Goal: Task Accomplishment & Management: Complete application form

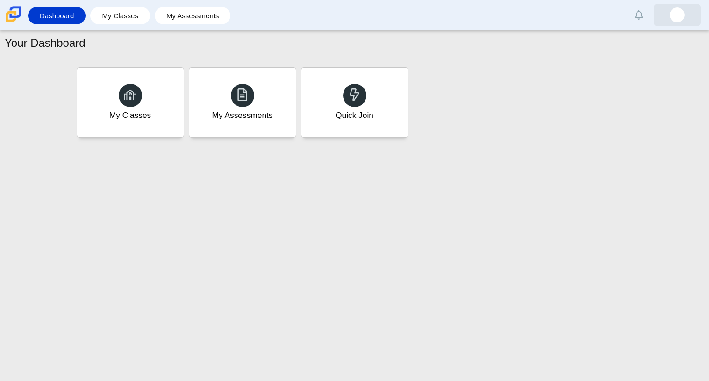
click at [685, 15] on link at bounding box center [677, 15] width 47 height 22
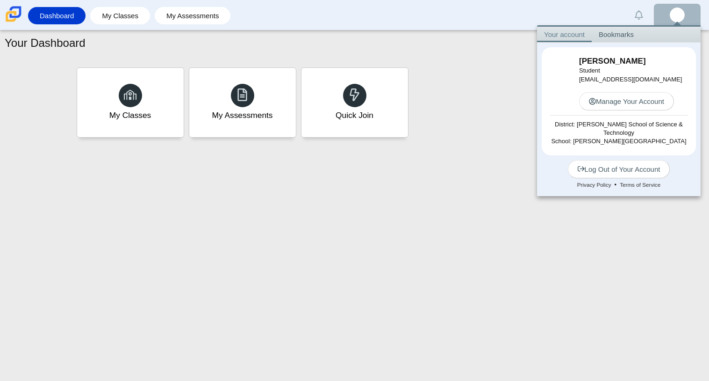
click at [491, 115] on div "My Classes My Assessments Quick Join" at bounding box center [354, 102] width 561 height 75
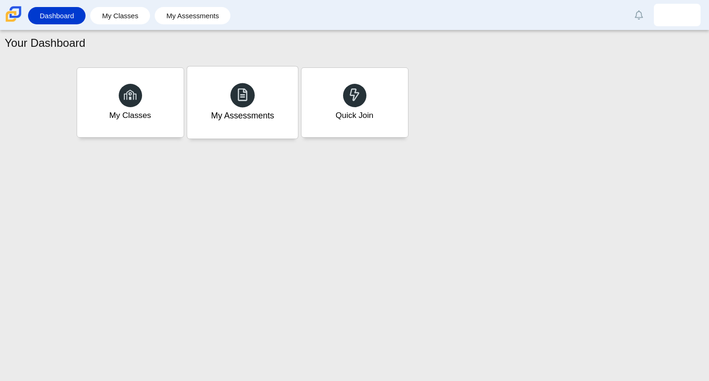
click at [274, 118] on div "My Assessments" at bounding box center [242, 102] width 111 height 72
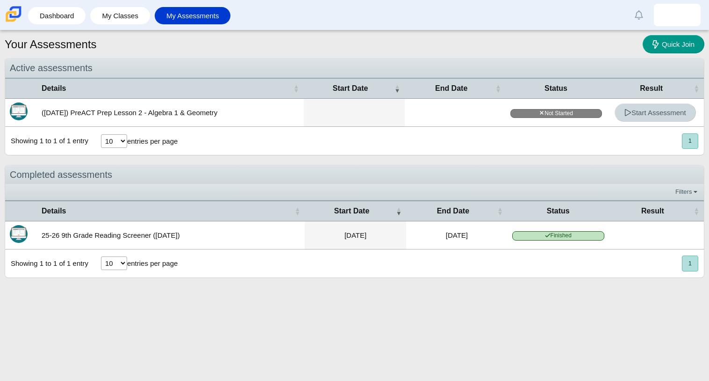
click at [649, 116] on span "Start Assessment" at bounding box center [656, 112] width 62 height 8
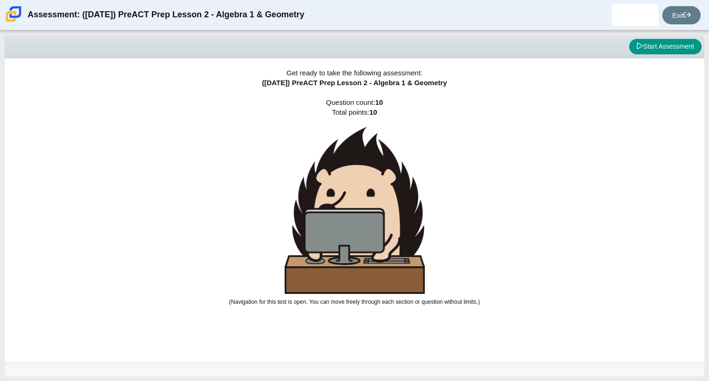
click at [667, 37] on div "Viewing Question 0 of 10 in Pacing Mode Start Assessment" at bounding box center [355, 46] width 700 height 23
click at [666, 39] on button "Start Assessment" at bounding box center [665, 47] width 72 height 16
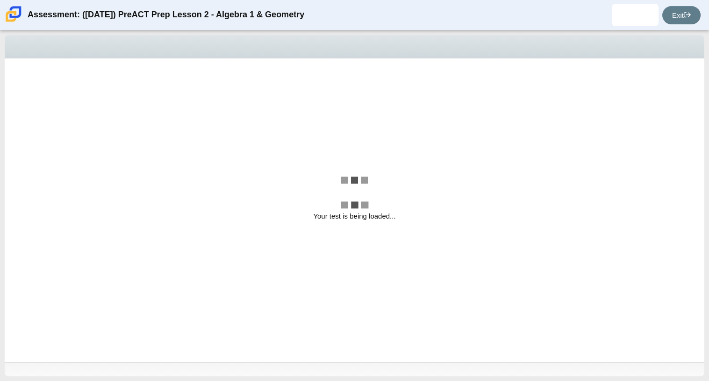
select select "bbf5d072-3e0b-44c4-9a12-6e7c9033f65b"
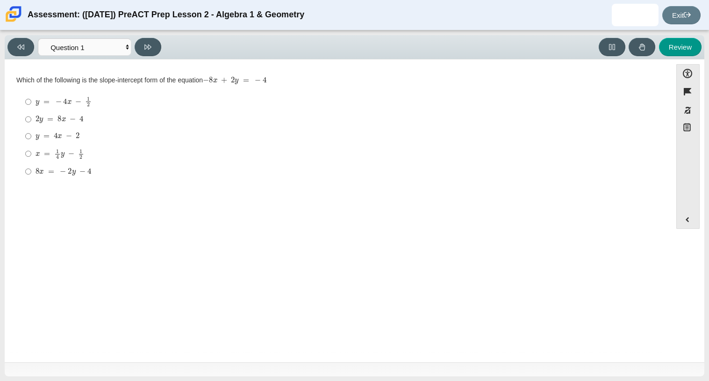
click at [50, 152] on mjx-math "Assessment items" at bounding box center [60, 154] width 49 height 10
click at [31, 152] on input "x = 1 4 y − 1 2 x = 1 4 y − 1 2" at bounding box center [28, 153] width 6 height 18
radio input "true"
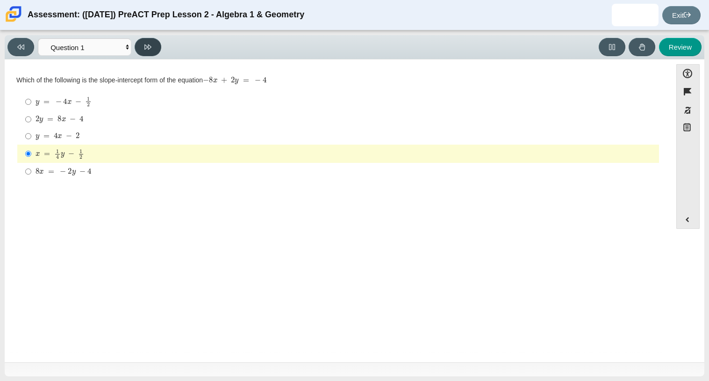
click at [147, 44] on icon at bounding box center [147, 46] width 7 height 7
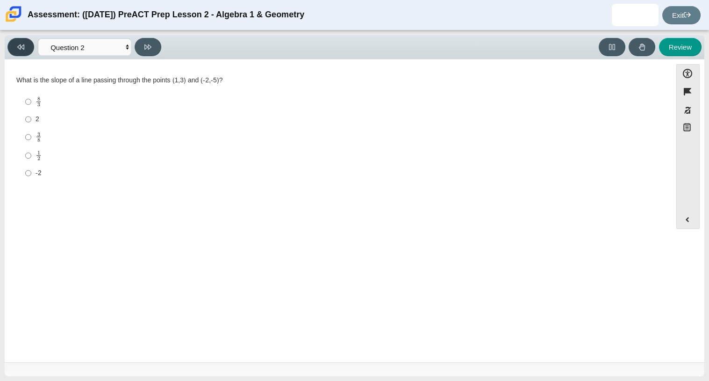
click at [12, 50] on button at bounding box center [20, 47] width 27 height 18
select select "bbf5d072-3e0b-44c4-9a12-6e7c9033f65b"
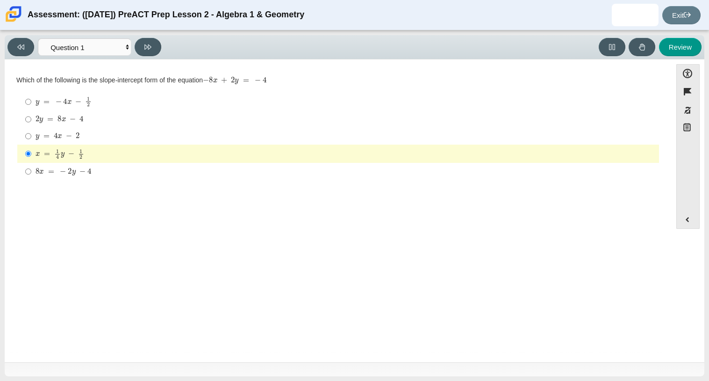
click at [32, 156] on label "x = 1 4 y − 1 2 x = 1 4 y − 1 2" at bounding box center [339, 153] width 641 height 18
click at [31, 156] on input "x = 1 4 y − 1 2 x = 1 4 y − 1 2" at bounding box center [28, 153] width 6 height 18
click at [75, 123] on mjx-container "2 y = 8 x − 4" at bounding box center [60, 118] width 48 height 18
click at [31, 123] on input "2 y = 8 x − 4 2 y = 8 x − 4" at bounding box center [28, 119] width 6 height 17
radio input "true"
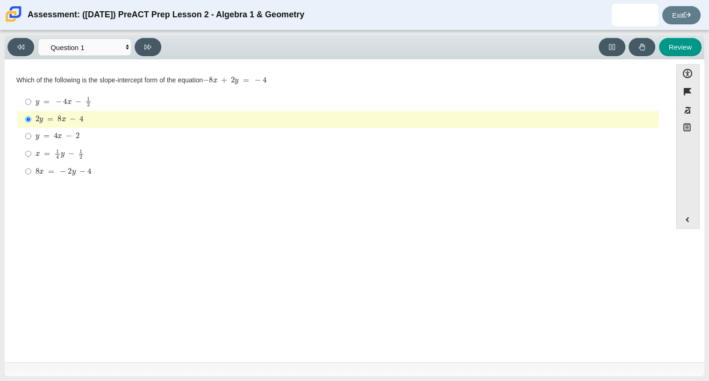
click at [139, 38] on div "Viewing Question 1 of 10 in Pacing Mode Questions Question 1 Question 2 Questio…" at bounding box center [86, 47] width 158 height 18
click at [147, 51] on button at bounding box center [148, 47] width 27 height 18
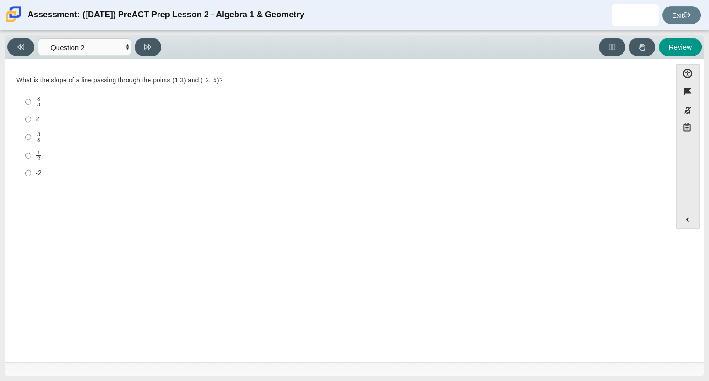
click at [149, 62] on div "Accessibility options Close Color scheme Font size Zoom Change the background a…" at bounding box center [355, 210] width 700 height 303
click at [134, 42] on div "Viewing Question 2 of 10 in Pacing Mode Questions Question 1 Question 2 Questio…" at bounding box center [86, 47] width 158 height 18
click at [139, 47] on button at bounding box center [148, 47] width 27 height 18
click at [35, 53] on div "Viewing Question 3 of 10 in Pacing Mode Questions Question 1 Question 2 Questio…" at bounding box center [86, 47] width 158 height 18
click at [36, 53] on div "Viewing Question 3 of 10 in Pacing Mode Questions Question 1 Question 2 Questio…" at bounding box center [86, 47] width 158 height 18
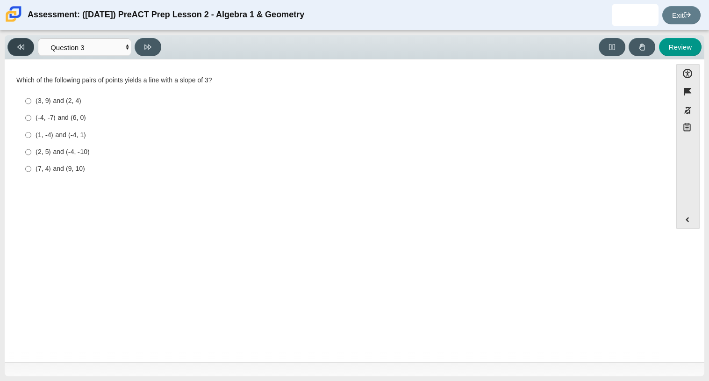
click at [33, 50] on button at bounding box center [20, 47] width 27 height 18
select select "ed62e223-81bd-4cbf-ab48-ab975844bd1f"
click at [36, 131] on mjx-container "3 8" at bounding box center [39, 136] width 6 height 18
click at [31, 131] on input "3 8 3 eighths" at bounding box center [28, 137] width 6 height 18
radio input "true"
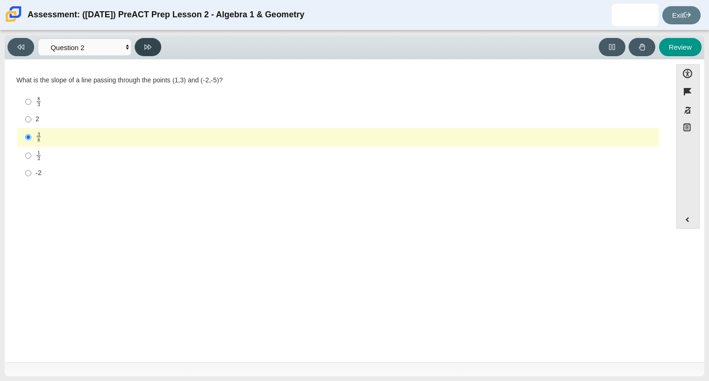
click at [157, 47] on button at bounding box center [148, 47] width 27 height 18
select select "97f4f5fa-a52e-4fed-af51-565bfcdf47cb"
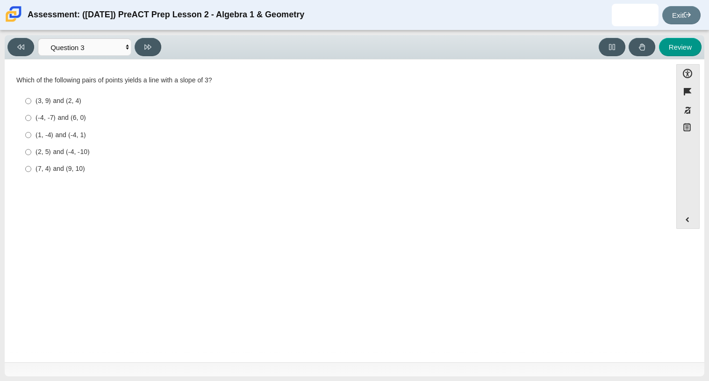
click at [55, 118] on div "(-4, -7) and (6, 0)" at bounding box center [346, 117] width 620 height 9
click at [31, 118] on input "(-4, -7) and (6, 0) (-4, -7) and (6, 0)" at bounding box center [28, 117] width 6 height 17
radio input "true"
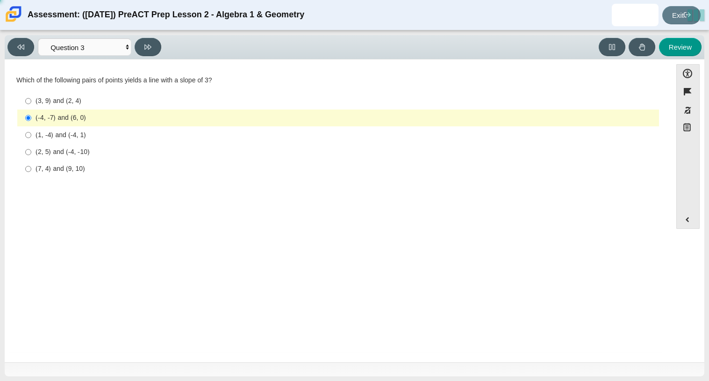
click at [36, 173] on div "(7, 4) and (9, 10)" at bounding box center [346, 168] width 620 height 9
click at [31, 173] on input "(7, 4) and (9, 10) (7, 4) and (9, 10)" at bounding box center [28, 168] width 6 height 17
radio input "true"
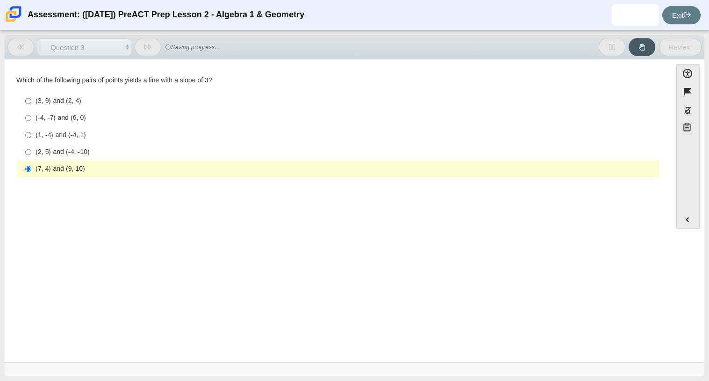
click at [50, 155] on div "(2, 5) and (-4, -10)" at bounding box center [346, 151] width 620 height 9
click at [31, 155] on input "(2, 5) and (-4, -10) (2, 5) and (-4, -10)" at bounding box center [28, 152] width 6 height 17
radio input "true"
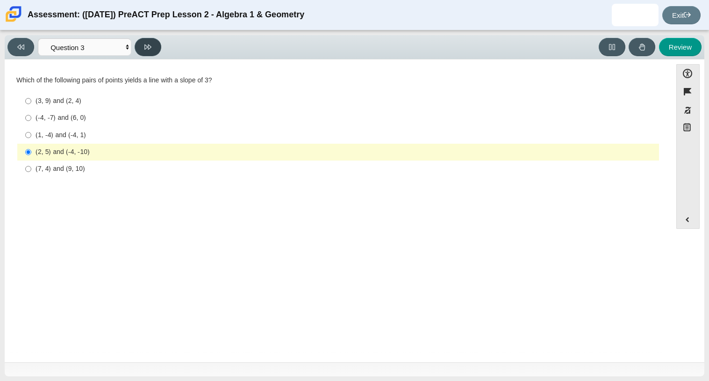
click at [149, 45] on icon at bounding box center [147, 46] width 7 height 5
select select "89427bb7-e313-4f00-988f-8b8255897029"
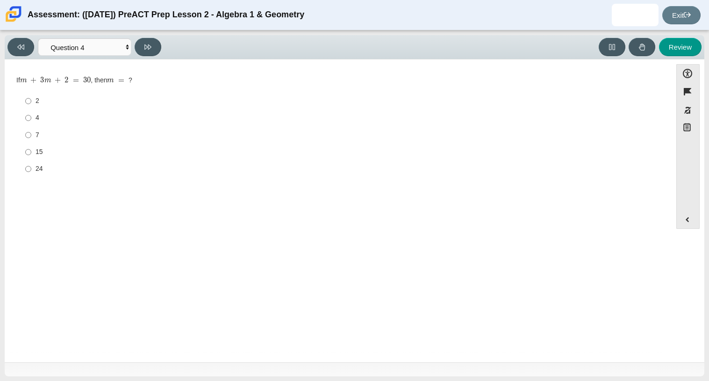
click at [22, 367] on div at bounding box center [355, 369] width 700 height 14
